Goal: Task Accomplishment & Management: Manage account settings

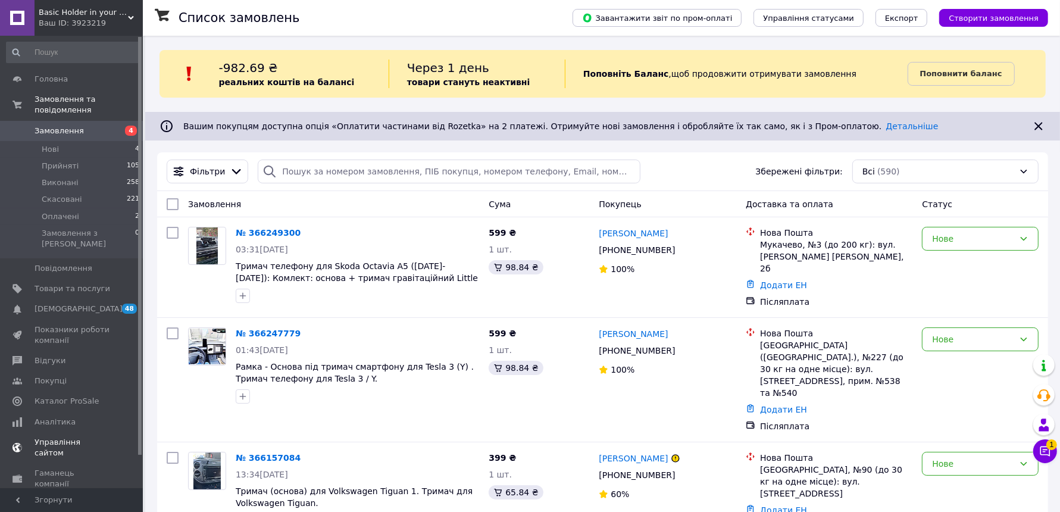
click at [64, 304] on span "[DEMOGRAPHIC_DATA]" at bounding box center [79, 309] width 88 height 11
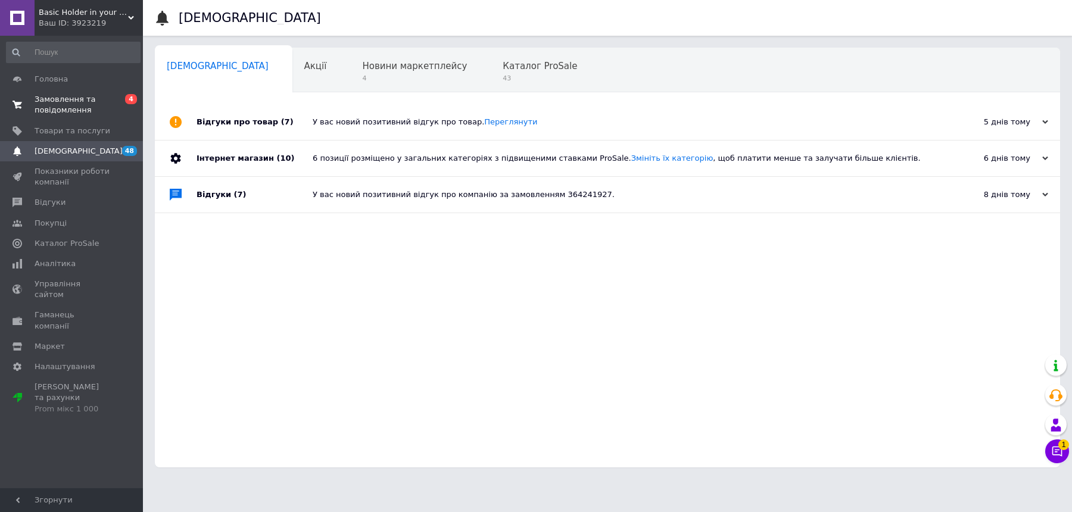
click at [79, 114] on span "Замовлення та повідомлення" at bounding box center [73, 104] width 76 height 21
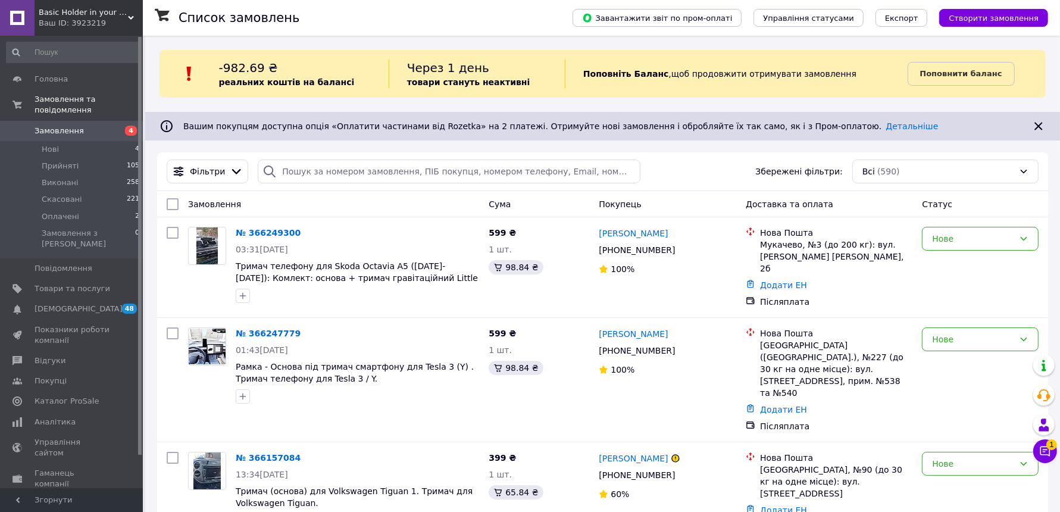
click at [709, 160] on div "Фільтри Збережені фільтри: Всі (590)" at bounding box center [603, 172] width 882 height 24
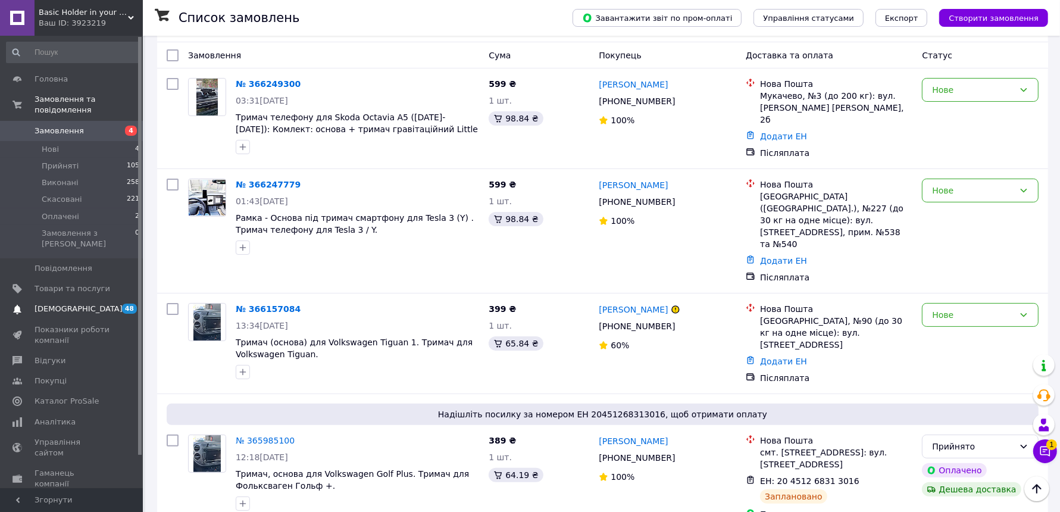
click at [52, 304] on span "[DEMOGRAPHIC_DATA]" at bounding box center [79, 309] width 88 height 11
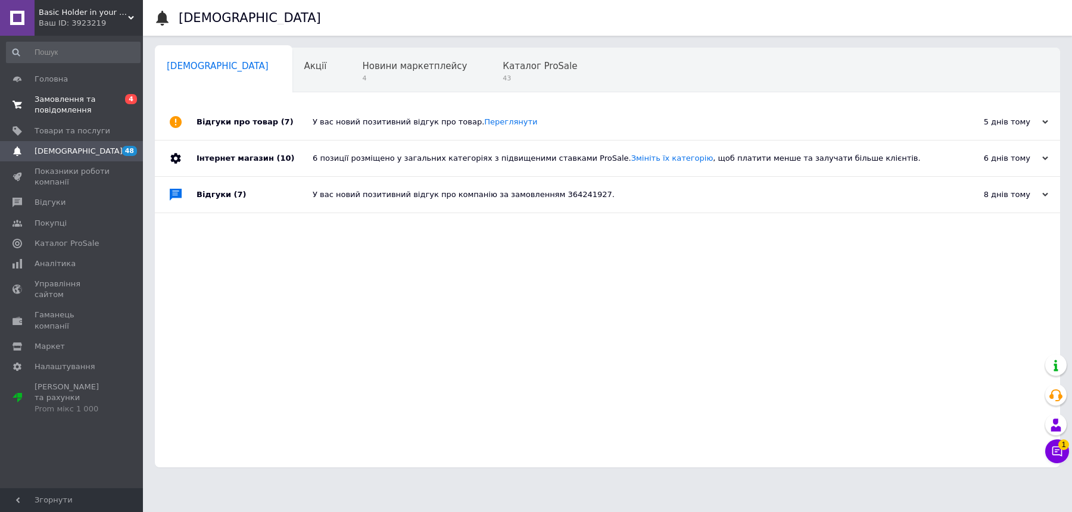
click at [105, 103] on span "Замовлення та повідомлення" at bounding box center [73, 104] width 76 height 21
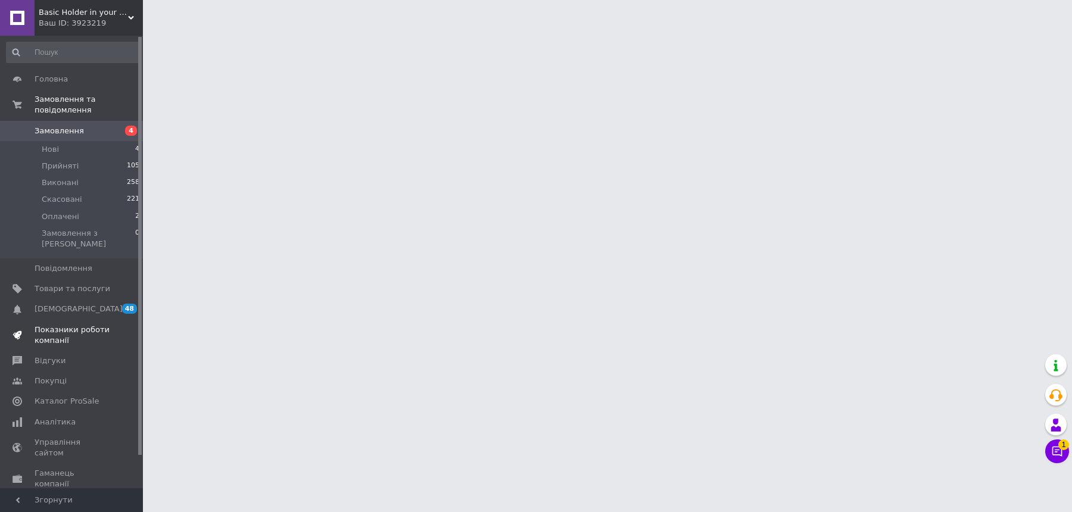
click at [95, 324] on span "Показники роботи компанії" at bounding box center [73, 334] width 76 height 21
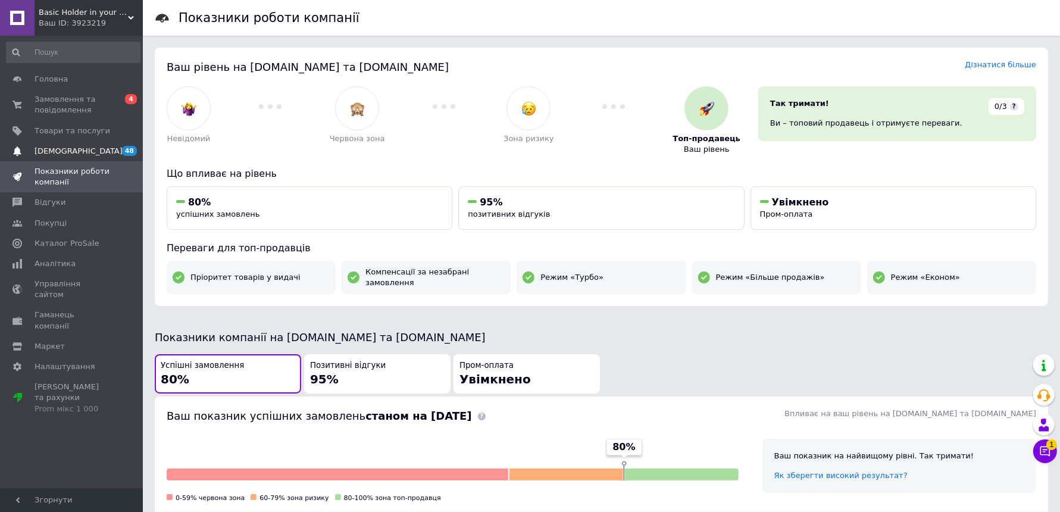
click at [118, 151] on span "48 0" at bounding box center [126, 151] width 33 height 11
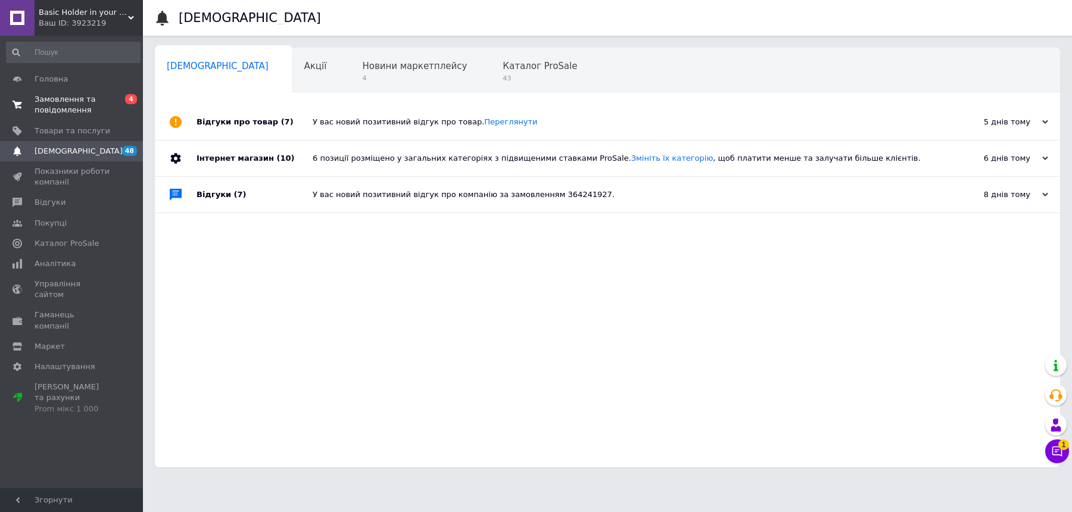
click at [86, 90] on link "Замовлення та повідомлення 0 4" at bounding box center [73, 104] width 146 height 31
